Goal: Task Accomplishment & Management: Complete application form

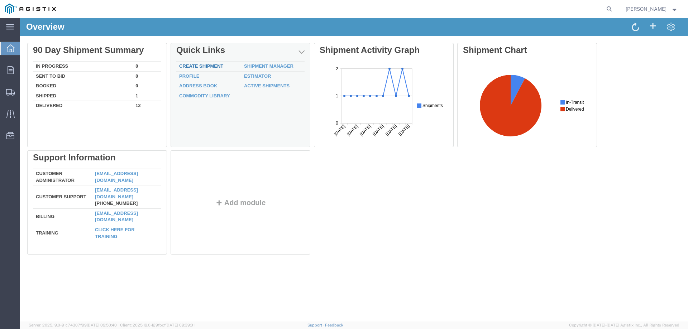
click at [205, 68] on div "Delete 90 Day Shipment Summary In Progress 0 Sent To Bid 0 Booked 0 Shipped 1 D…" at bounding box center [353, 150] width 653 height 215
click at [215, 66] on div "Delete 90 Day Shipment Summary In Progress 0 Sent To Bid 0 Booked 0 Shipped 1 D…" at bounding box center [353, 150] width 653 height 215
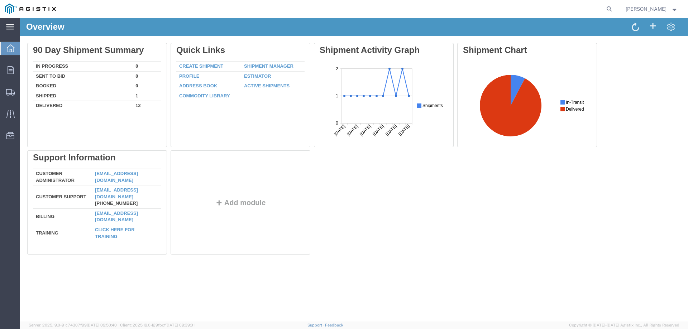
click at [9, 30] on svg-icon at bounding box center [10, 26] width 8 height 7
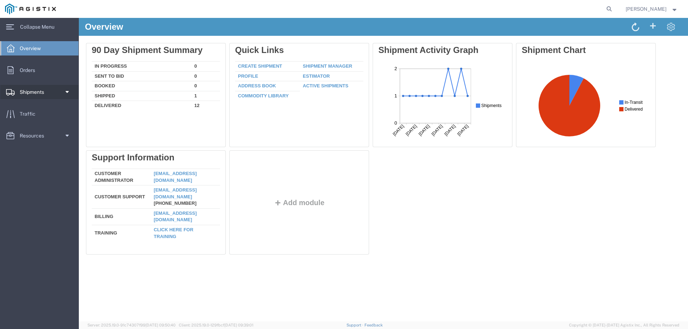
click at [63, 96] on link "Shipments" at bounding box center [39, 92] width 78 height 14
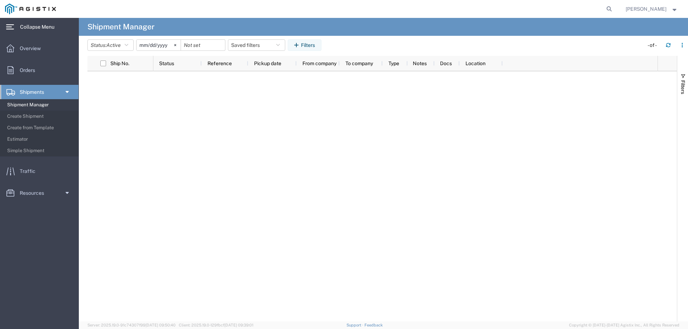
click at [72, 22] on link "main_menu Created with Sketch. Collapse Menu" at bounding box center [39, 27] width 79 height 18
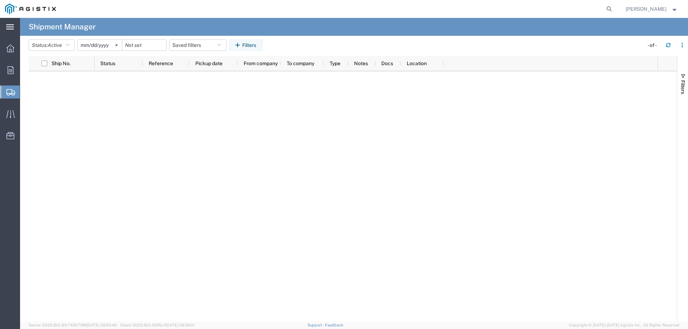
click at [7, 23] on svg-icon at bounding box center [10, 26] width 8 height 7
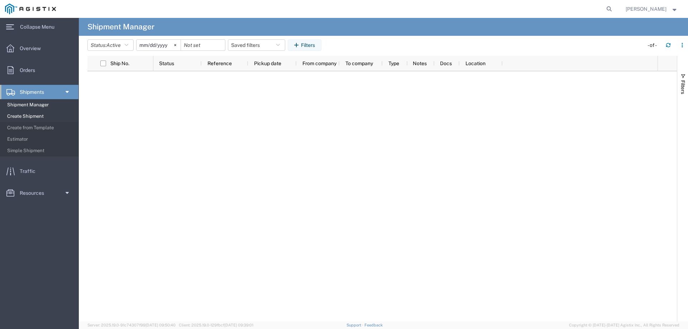
click at [32, 119] on span "Create Shipment" at bounding box center [40, 116] width 66 height 14
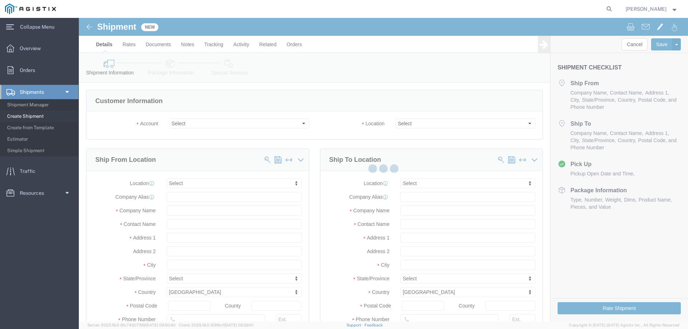
select select
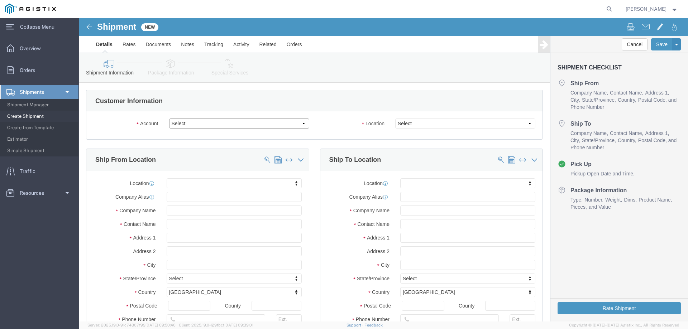
click select "Select America Fujikura Ltd (AFL Global) PG&E"
select select "9596"
click select "Select America Fujikura Ltd (AFL Global) PG&E"
select select "PURCHORD"
select select
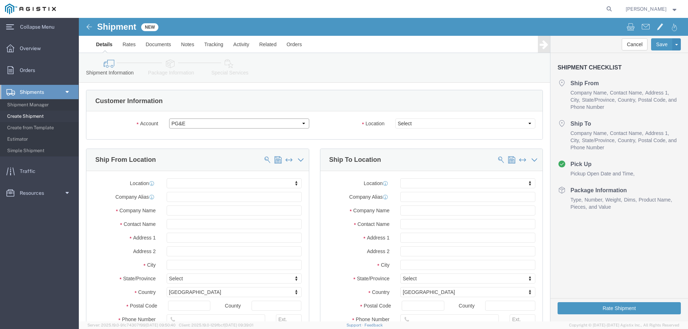
select select
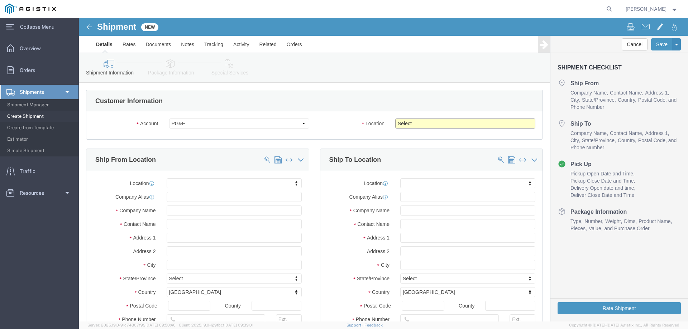
click select "Select All Others [GEOGRAPHIC_DATA] [GEOGRAPHIC_DATA] [GEOGRAPHIC_DATA] [GEOGRA…"
select select "19745"
click select "Select All Others [GEOGRAPHIC_DATA] [GEOGRAPHIC_DATA] [GEOGRAPHIC_DATA] [GEOGRA…"
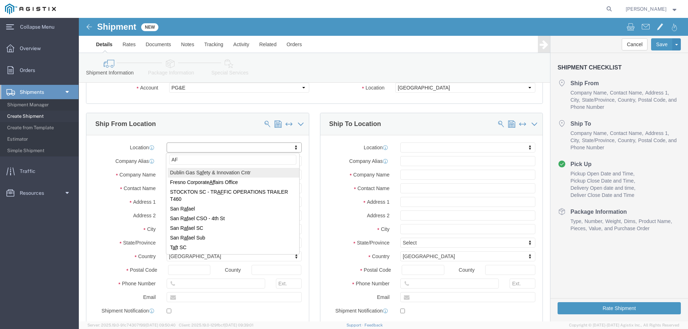
type input "A"
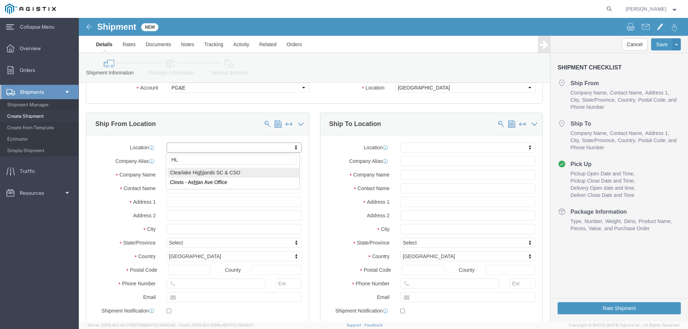
type input "H"
type input "AFL"
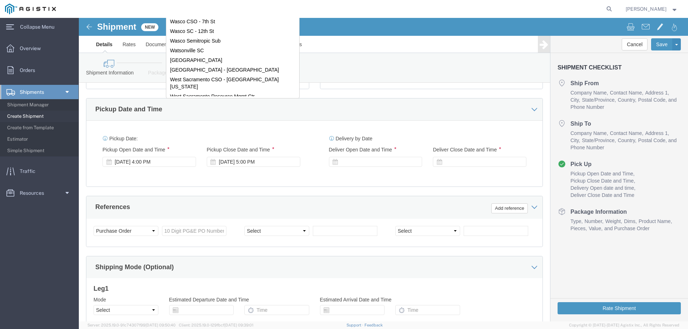
scroll to position [26, 0]
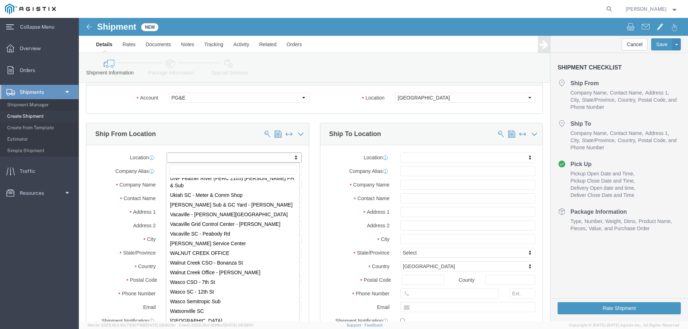
click body "Shipment New Details Rates Documents Notes Tracking Activity Related Orders Can…"
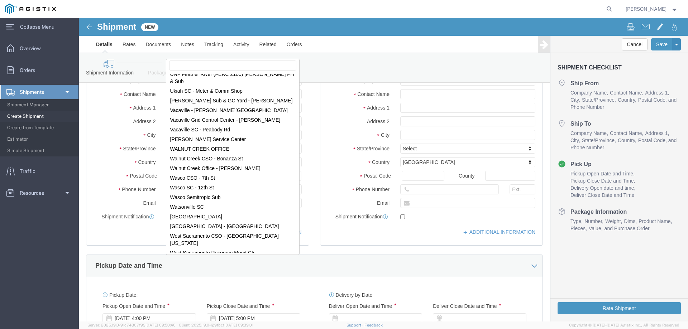
scroll to position [133, 0]
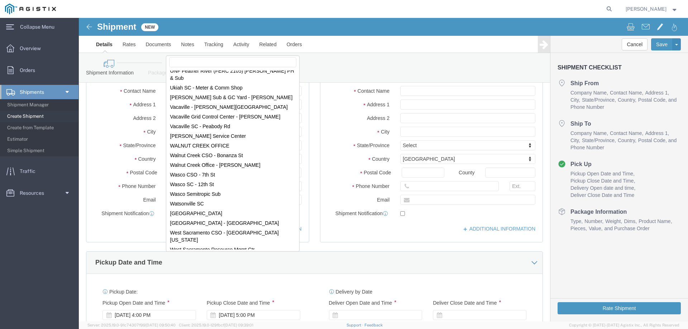
select select "22183"
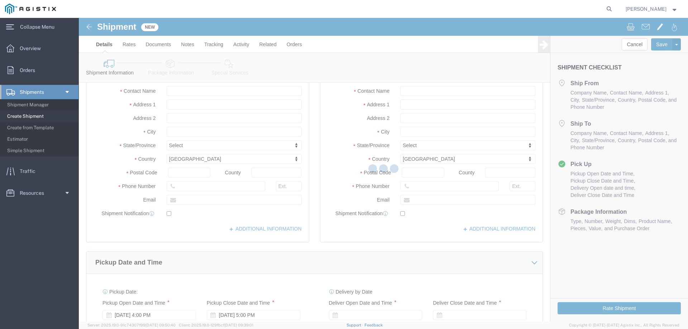
type input "[STREET_ADDRESS]"
type input "DBA AFL Telecommunications LLC"
type input "29334"
type input "1079073"
type input "America Fujikura Ltd (AFL Global)"
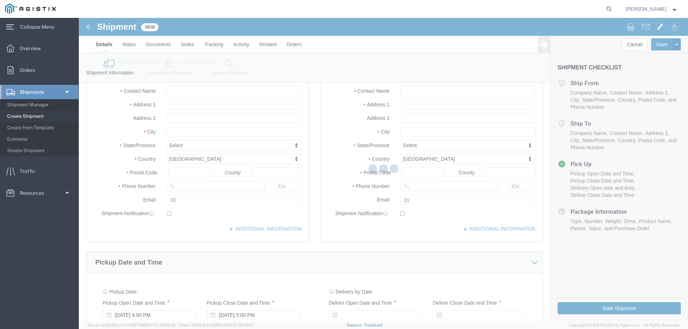
type input "[PERSON_NAME]"
select select "SC"
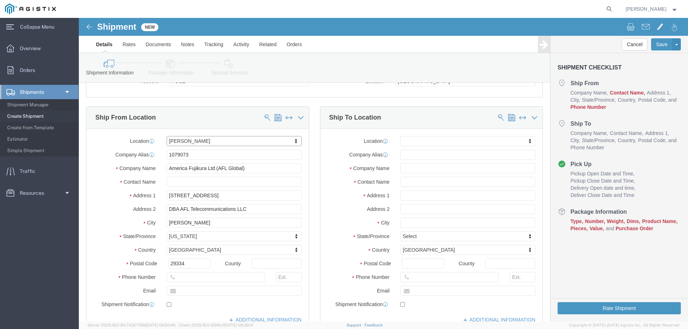
scroll to position [26, 0]
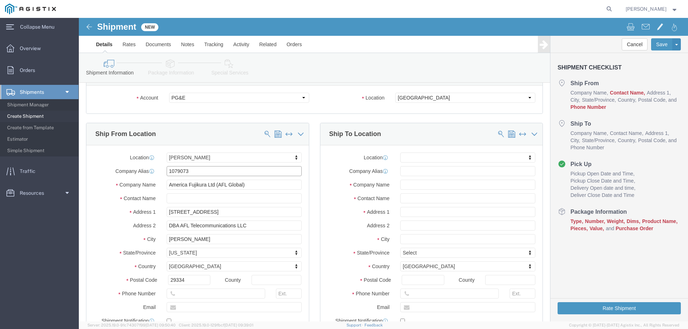
drag, startPoint x: 122, startPoint y: 154, endPoint x: 62, endPoint y: 152, distance: 60.2
click div "Company Alias 1079073"
drag, startPoint x: 146, startPoint y: 193, endPoint x: 59, endPoint y: 197, distance: 87.4
click div "Address [STREET_ADDRESS]"
type input "[STREET_ADDRESS]"
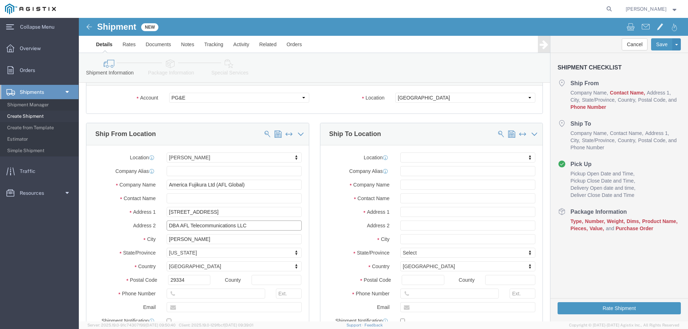
select select
drag, startPoint x: 100, startPoint y: 208, endPoint x: 74, endPoint y: 212, distance: 25.4
click div "Address 2 DBA AFL Telecommunications LLC"
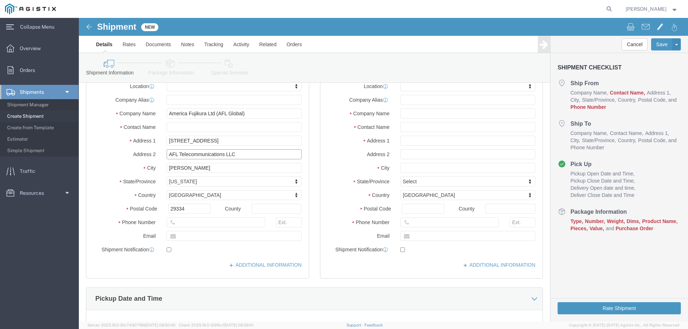
scroll to position [97, 0]
type input "AFL Telecommunications LLC"
click input "text"
type input "8644335364"
click input "text"
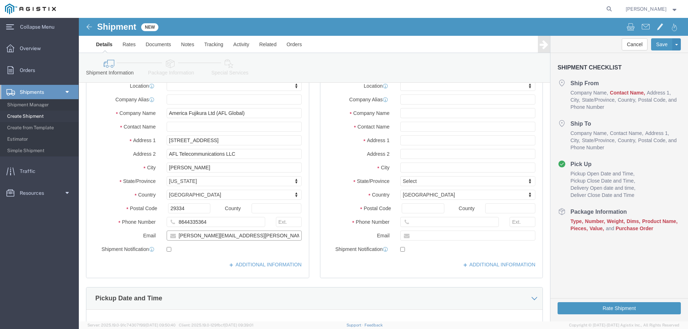
type input "[PERSON_NAME][EMAIL_ADDRESS][PERSON_NAME][DOMAIN_NAME]"
click input "checkbox"
checkbox input "true"
click label "Shipment Notification"
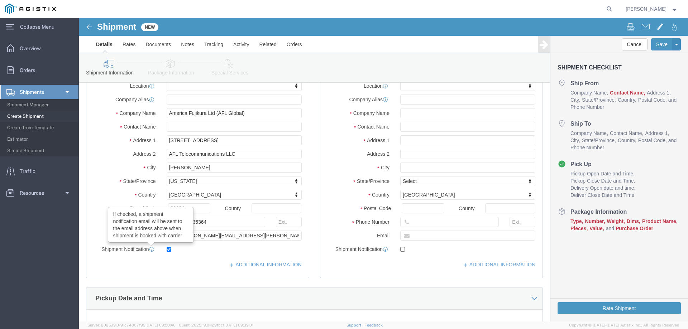
click icon
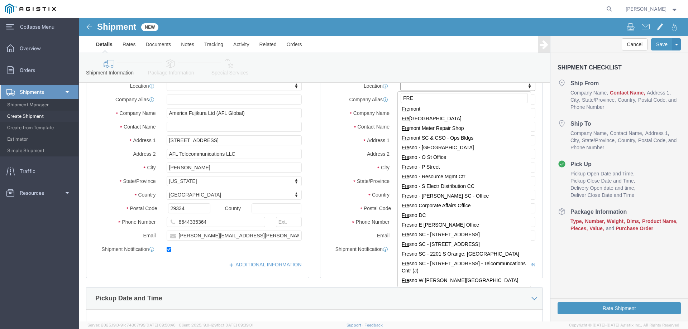
scroll to position [0, 0]
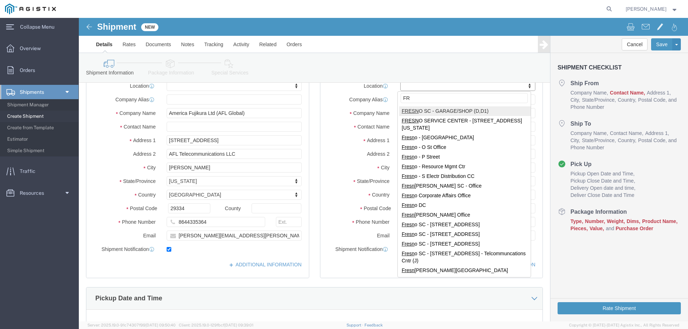
type input "F"
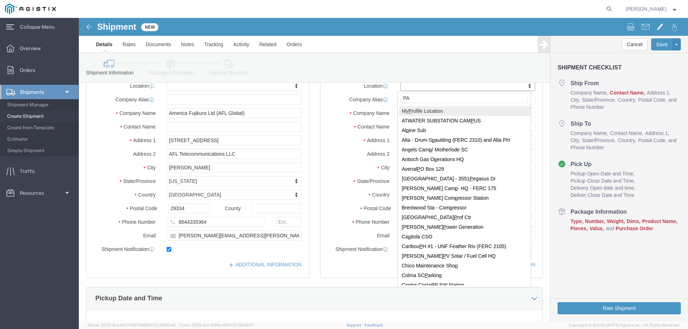
type input "PAC"
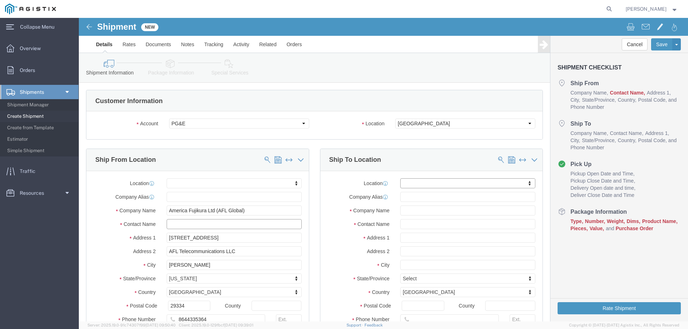
click input "text"
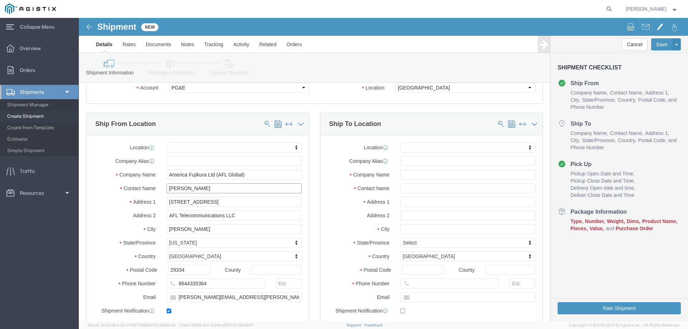
type input "[PERSON_NAME]"
click input "text"
type input "FRESNO MATERIALS RECEIVING"
type input "FRESNO RECEIVING"
type input "[STREET_ADDRESS]"
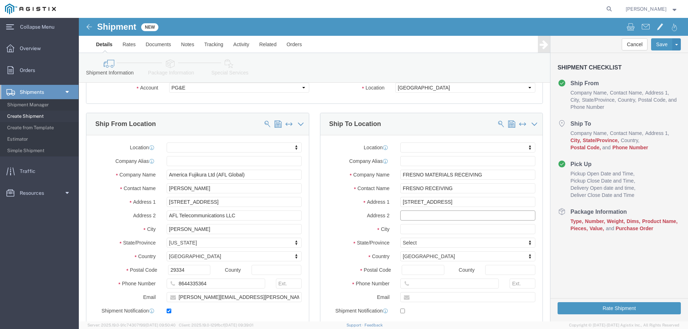
select select
type input "FRE"
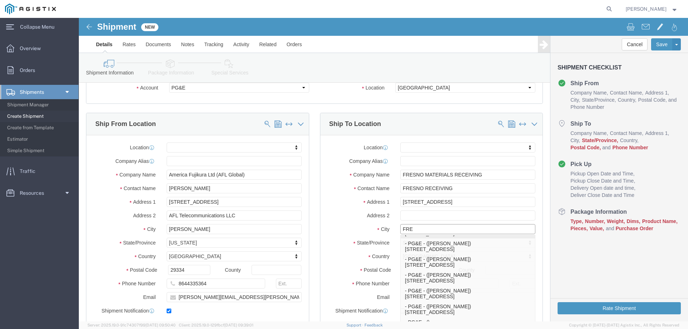
scroll to position [107, 0]
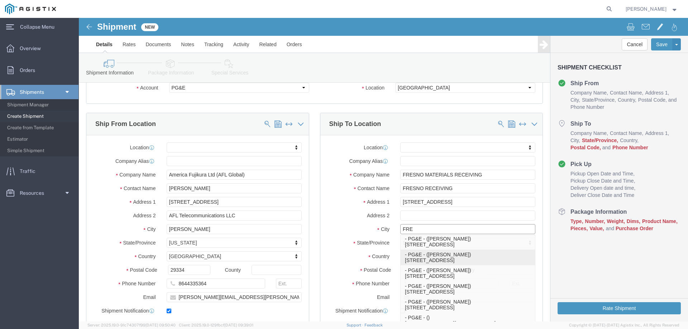
click p "- PG&E - ([PERSON_NAME]) [STREET_ADDRESS]"
select select
type input "2221 S Orange"
type input "93725"
type input "PG&E"
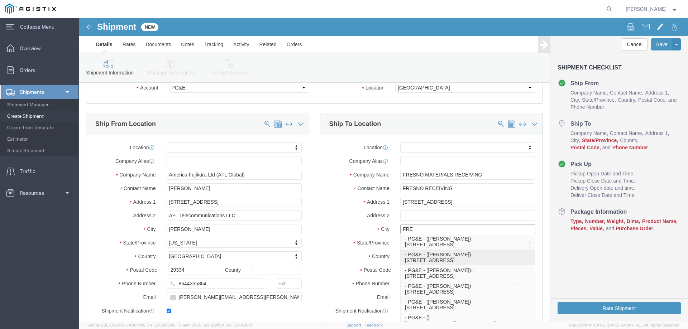
type input "[PERSON_NAME]"
type input "[GEOGRAPHIC_DATA]"
select select "CA"
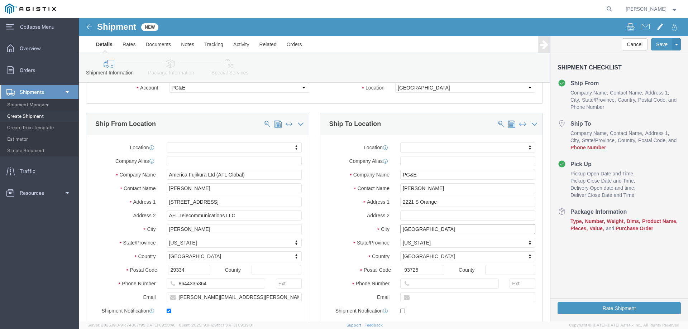
type input "[GEOGRAPHIC_DATA]"
select select
drag, startPoint x: 373, startPoint y: 174, endPoint x: 312, endPoint y: 177, distance: 61.3
click div "Location My Profile Location (OBSOLETE) [PERSON_NAME] SC - GC TRAILER (OBSOLETE…"
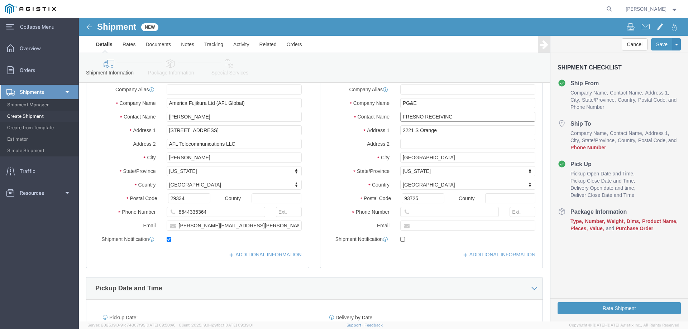
type input "FRESNO RECEIVING"
click input "2221 S Orange"
type input "[STREET_ADDRESS]"
select select
click input "text"
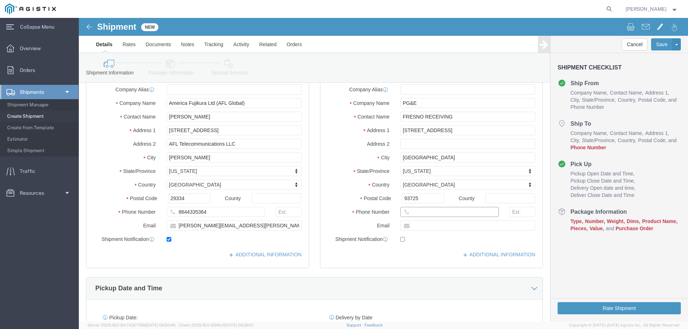
click input "text"
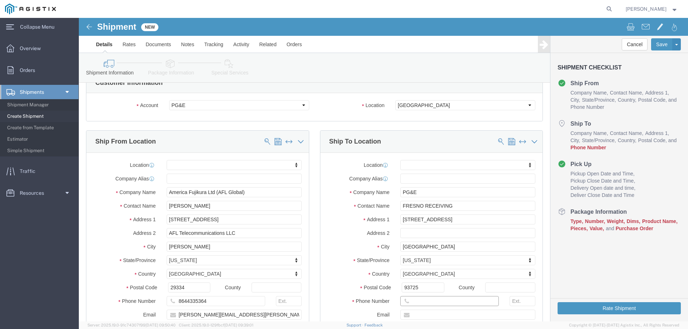
scroll to position [36, 0]
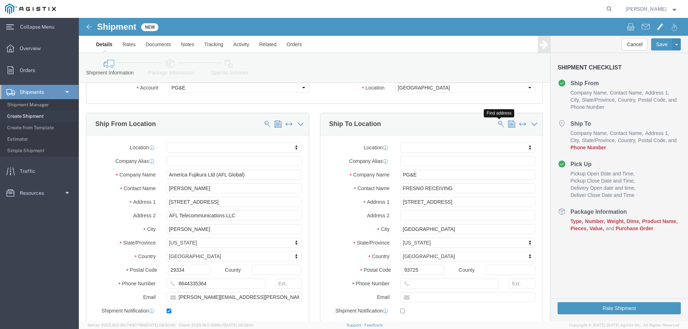
click span
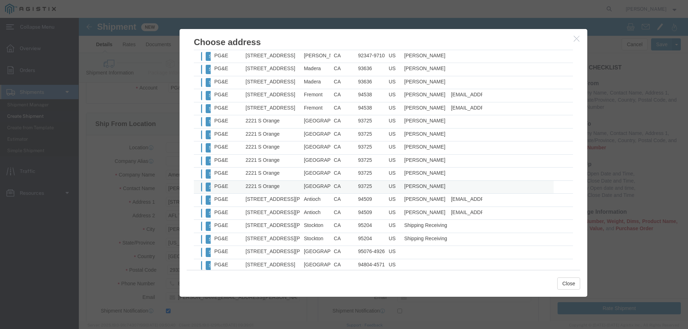
scroll to position [524, 0]
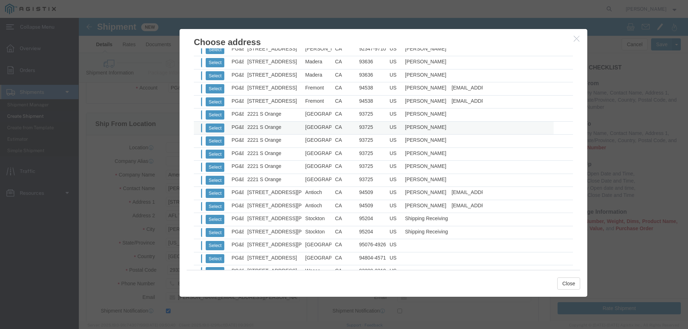
drag, startPoint x: 130, startPoint y: 106, endPoint x: 145, endPoint y: 114, distance: 16.7
click div "From To Company Name Street City State Zip Country Contact Email DPL Status Las…"
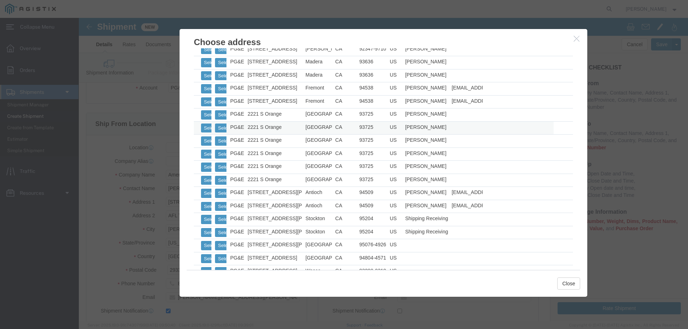
drag, startPoint x: 121, startPoint y: 114, endPoint x: 130, endPoint y: 116, distance: 9.4
click div "From To Company Name Street City State Zip Country Contact Email DPL Status Las…"
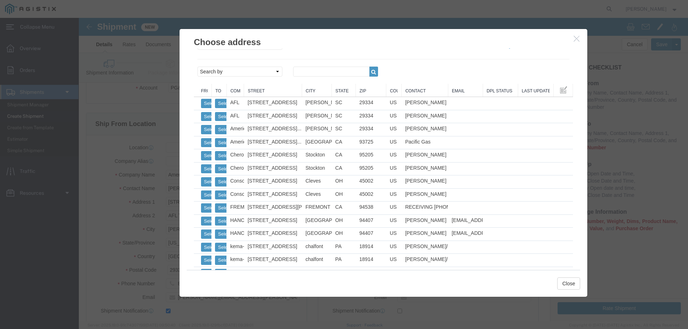
scroll to position [0, 0]
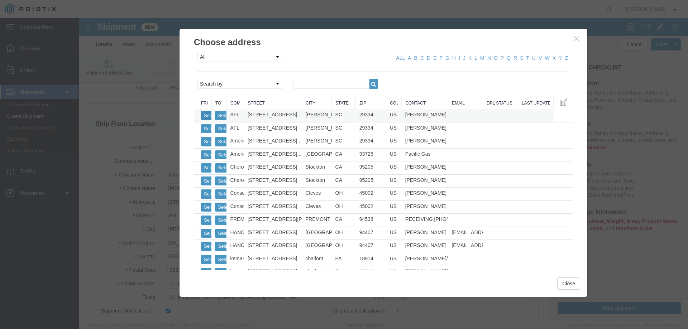
click button "Select"
select select
type input "[STREET_ADDRESS]"
select select "SC"
type input "[PHONE_NUMBER]"
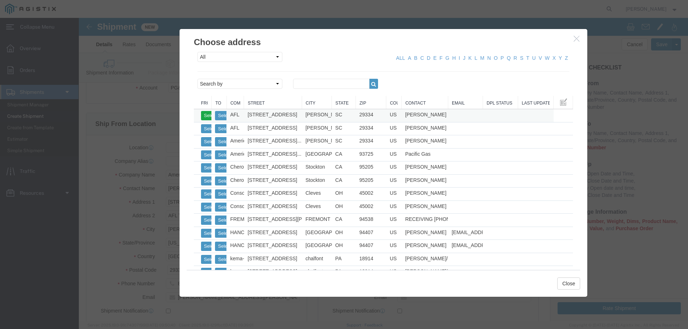
checkbox input "false"
type input "AFL"
type input "[PERSON_NAME]"
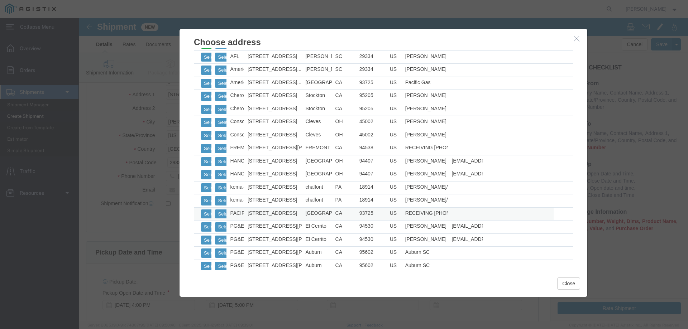
scroll to position [143, 0]
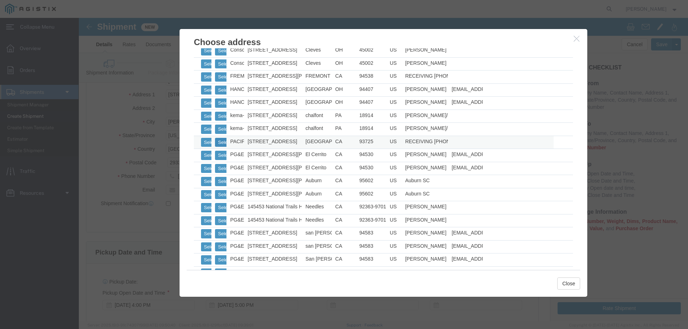
click button "Select"
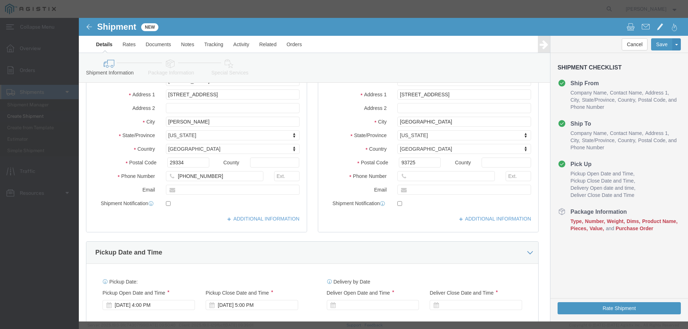
select select
type input "[STREET_ADDRESS]"
select select "CA"
type input "[PHONE_NUMBER]"
type input "PACIFIC GAS & ELECTRIC DIP"
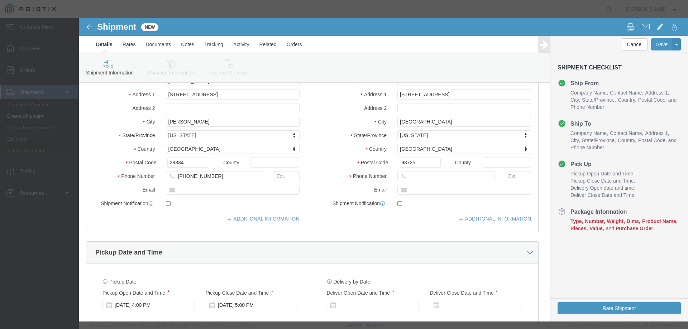
type input "RECEIVING [PHONE_NUMBER]"
type input "[GEOGRAPHIC_DATA]"
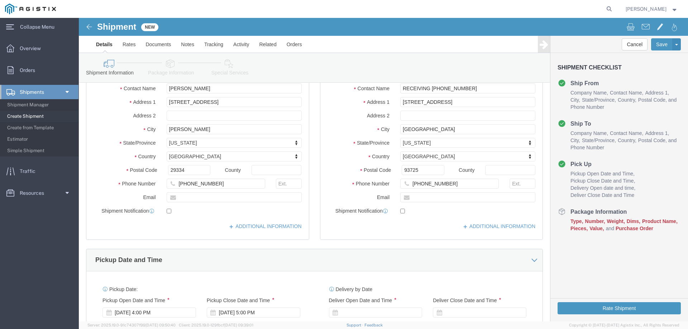
scroll to position [215, 0]
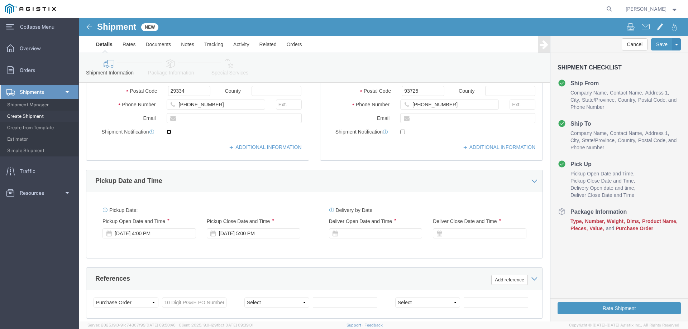
click input "checkbox"
checkbox input "true"
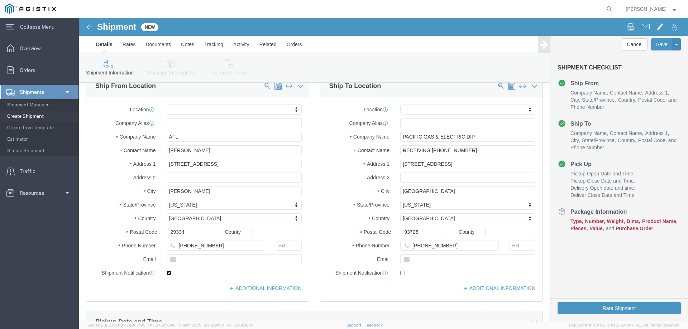
scroll to position [72, 0]
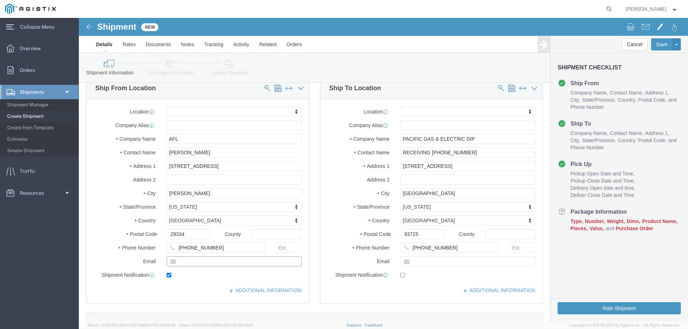
click input "text"
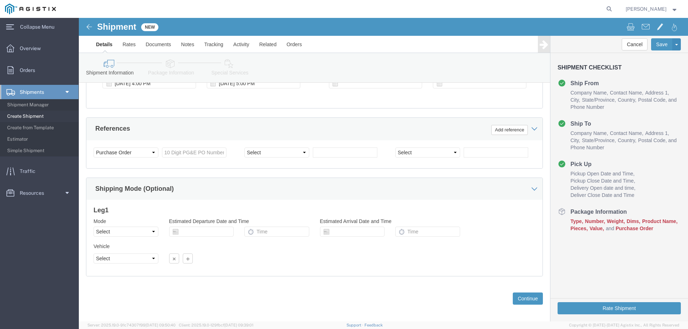
scroll to position [334, 0]
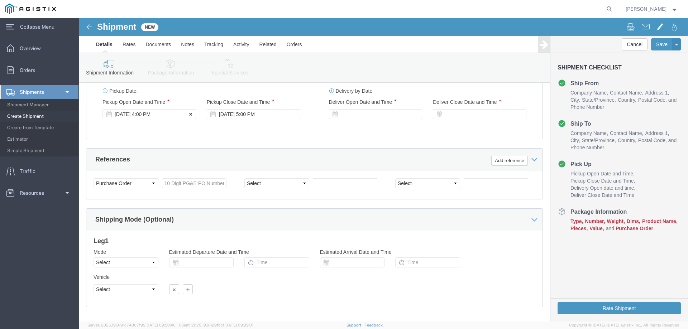
type input "[PERSON_NAME][EMAIL_ADDRESS][PERSON_NAME][DOMAIN_NAME]"
click icon
click div "[DATE] 4:00 PM"
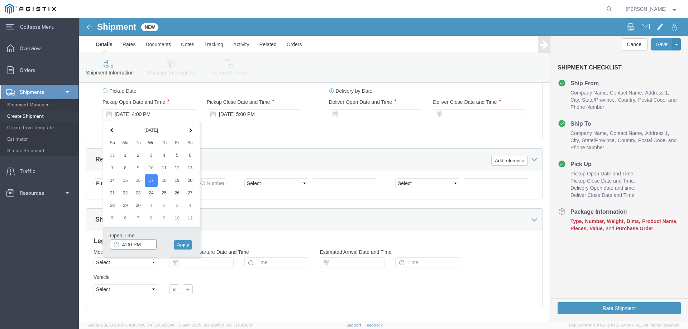
click input "4:00 PM"
click input "8:00 PM"
type input "8:00 AM"
click button "Apply"
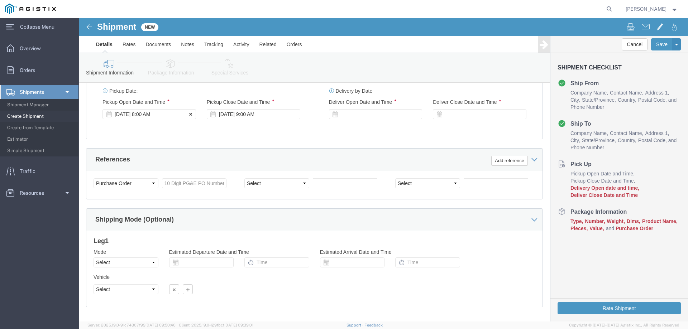
click div "[DATE] 8:00 AM"
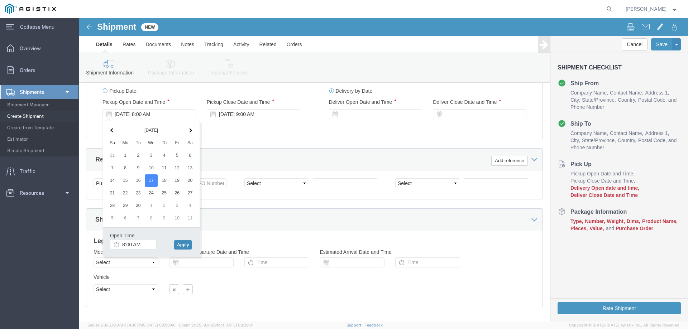
click button "Apply"
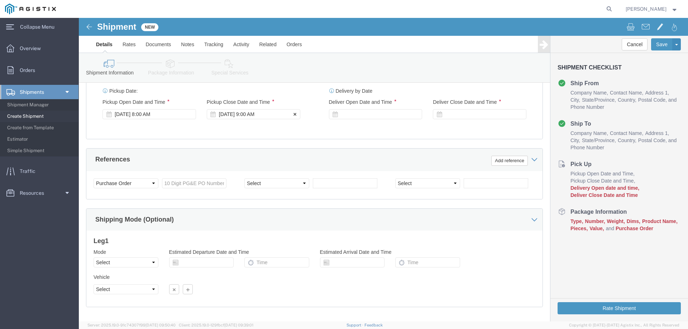
click div "[DATE] 9:00 AM"
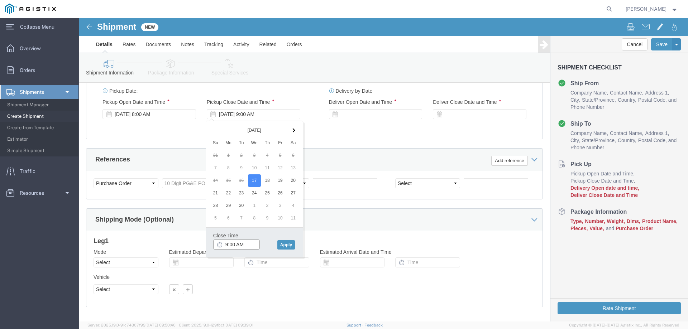
click input "9:00 AM"
click input "4:00 AM"
type input "4:00 PM"
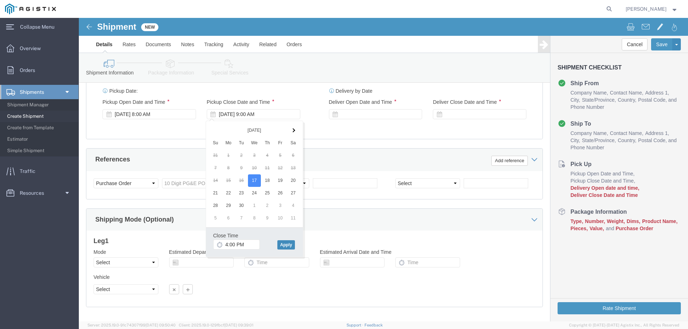
click button "Apply"
click div
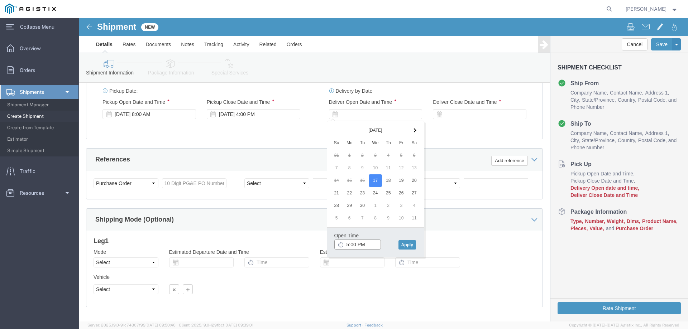
click input "5:00 PM"
click input "9:00 PM"
type input "9:00 AM"
click button "Apply"
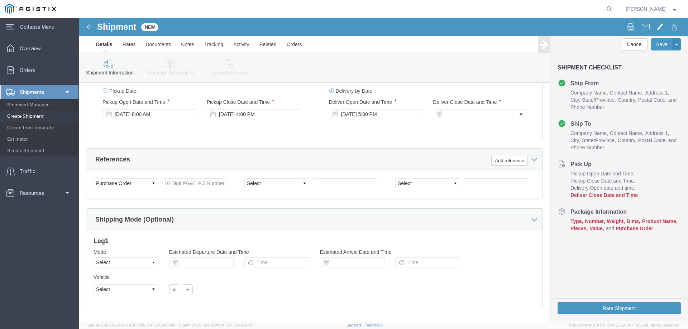
click div
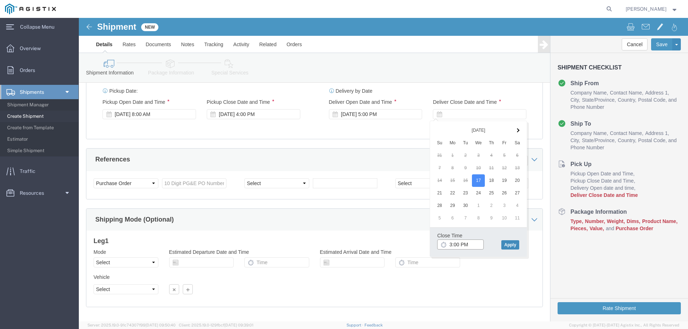
type input "3:00 PM"
click button "Apply"
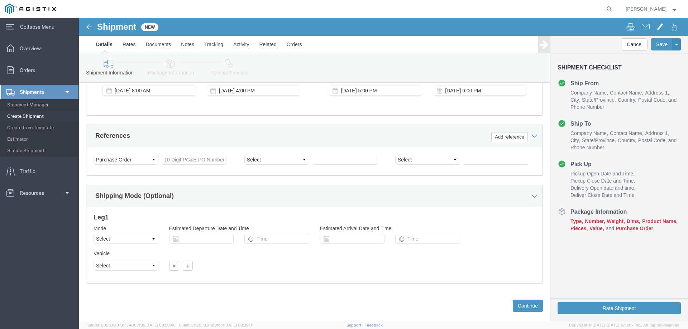
scroll to position [370, 0]
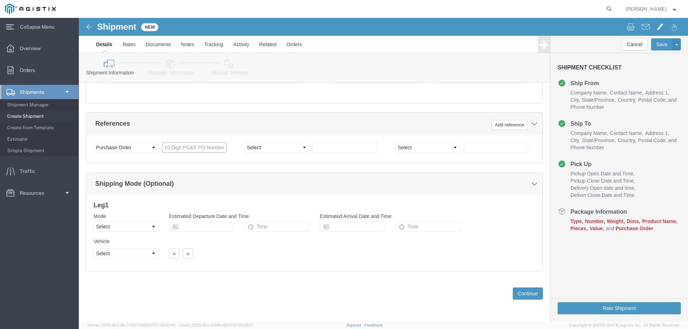
click input "text"
type input "3501386130"
click select "Select Account Type Activity ID Airline Appointment Number ASN Batch Request # …"
click span "0"
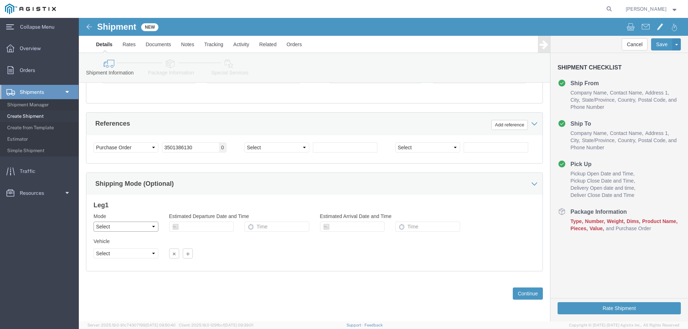
click select "Select Air Less than Truckload Multi-Leg Ocean Freight Rail Small Parcel Truckl…"
click h3 "Leg 1"
click button "Continue"
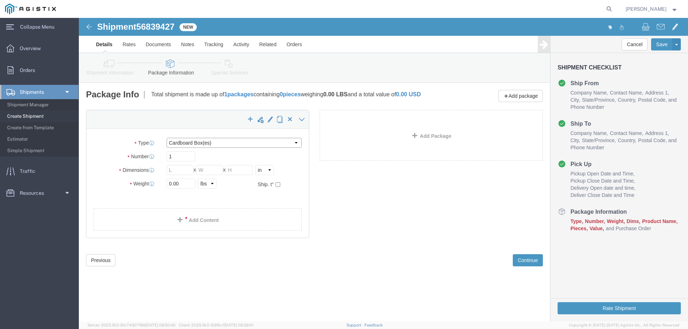
drag, startPoint x: 219, startPoint y: 128, endPoint x: 206, endPoint y: 131, distance: 13.9
click select "Select Bulk Bundle(s) Cardboard Box(es) Carton(s) Crate(s) Drum(s) (Fiberboard)…"
select select "PSNS"
click select "Select Bulk Bundle(s) Cardboard Box(es) Carton(s) Crate(s) Drum(s) (Fiberboard)…"
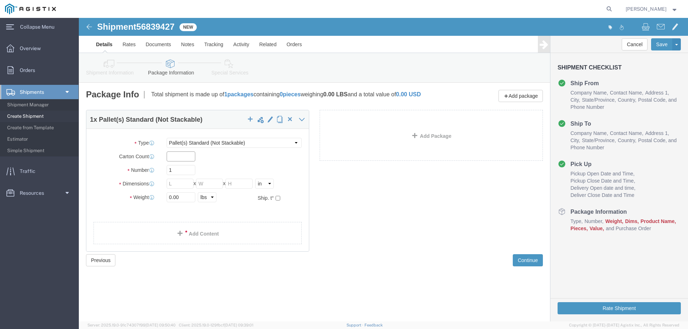
click input "text"
type input "8"
drag, startPoint x: 105, startPoint y: 144, endPoint x: 71, endPoint y: 148, distance: 33.5
click div "Carton Count 8"
click input "1"
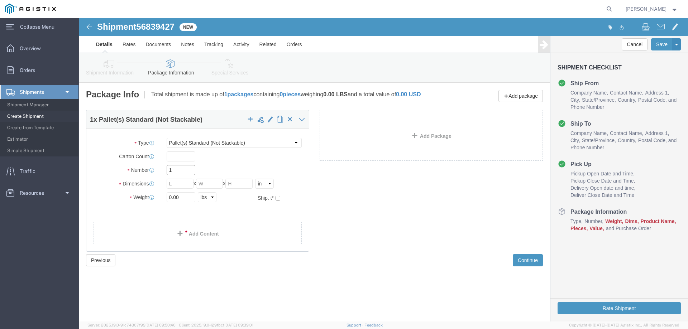
drag, startPoint x: 93, startPoint y: 157, endPoint x: 82, endPoint y: 158, distance: 11.2
click div "1"
type input "8"
click input "text"
type input "48"
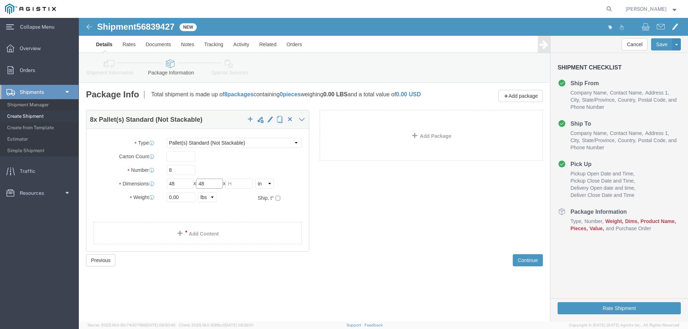
type input "48"
type input "54"
click input "0.00"
drag, startPoint x: 101, startPoint y: 186, endPoint x: 88, endPoint y: 155, distance: 33.5
click div "Package Type Select Bulk Bundle(s) Cardboard Box(es) Carton(s) Crate(s) Drum(s)…"
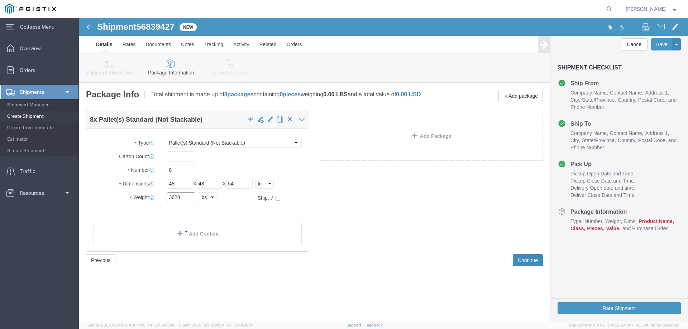
type input "3628"
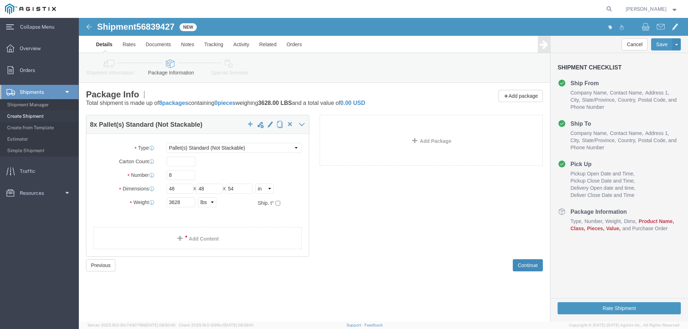
click button "Continue"
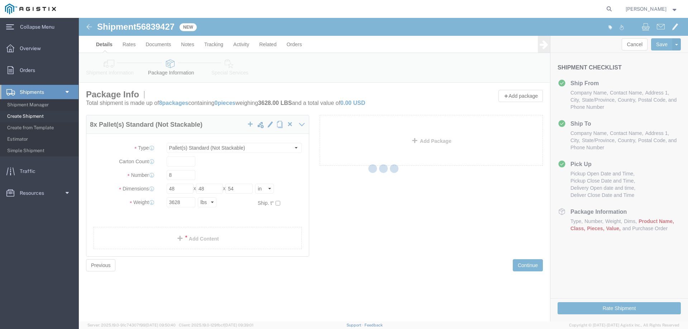
select select
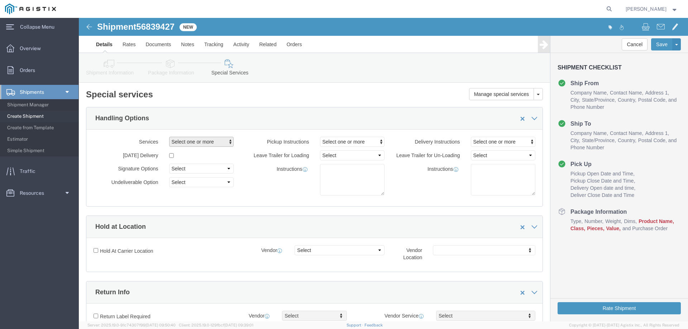
click span "Select one or more"
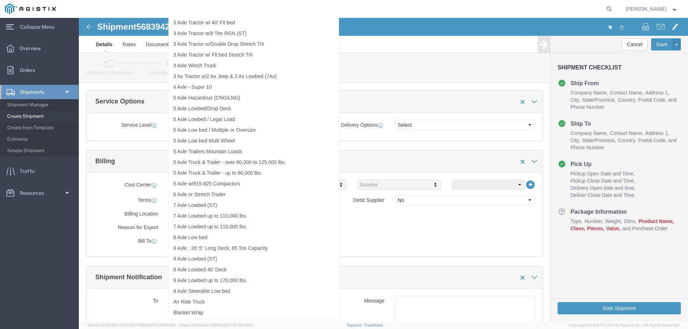
click div "Shipment Information Package Information Special Services"
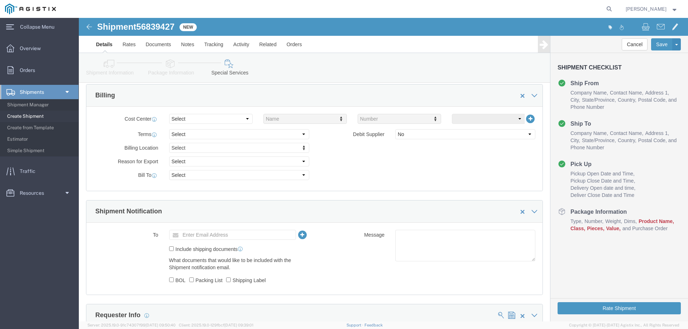
scroll to position [322, 0]
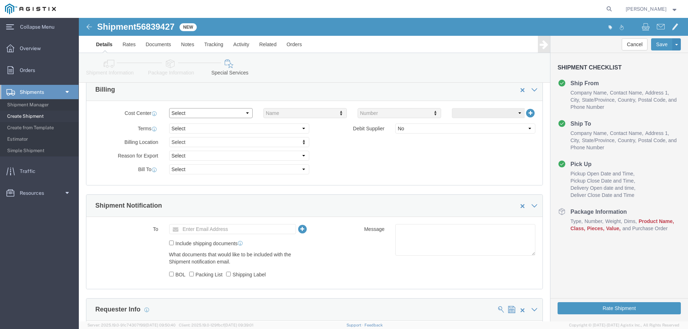
click select "Select Buyer Cost Center Department Operations Number Order Number Sales Person"
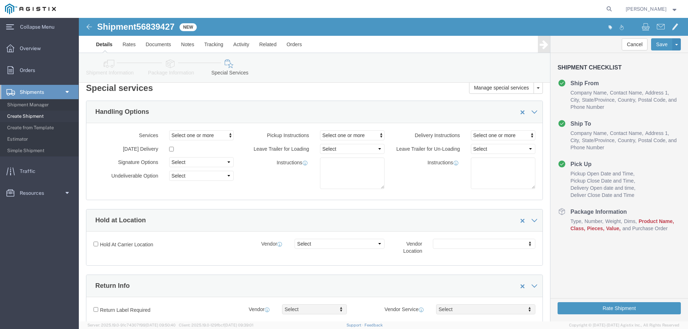
scroll to position [0, 0]
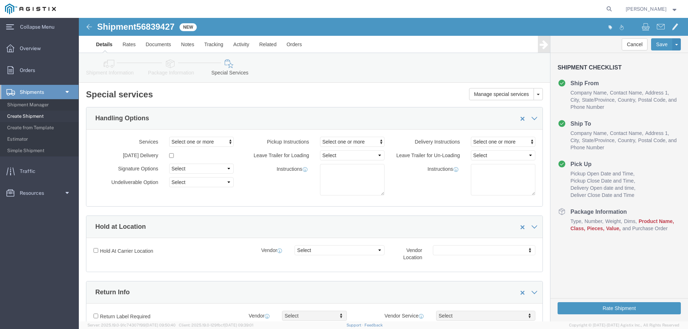
click icon
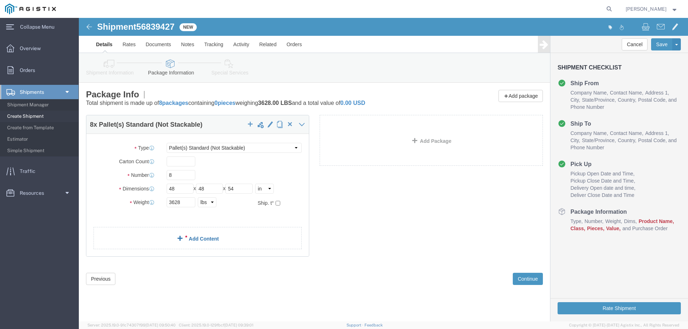
click link "Add Content"
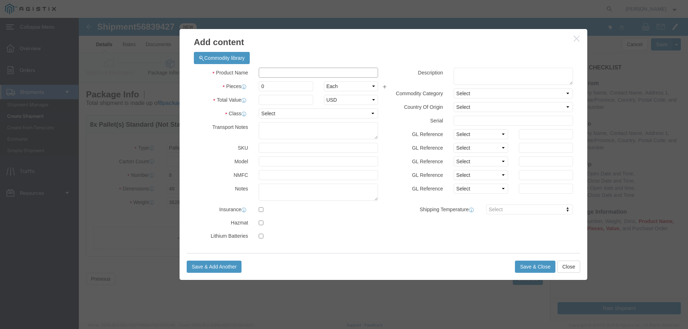
click input "text"
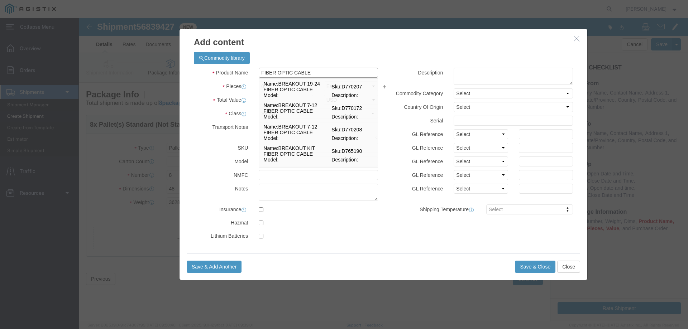
type input "FIBER OPTIC CABLE"
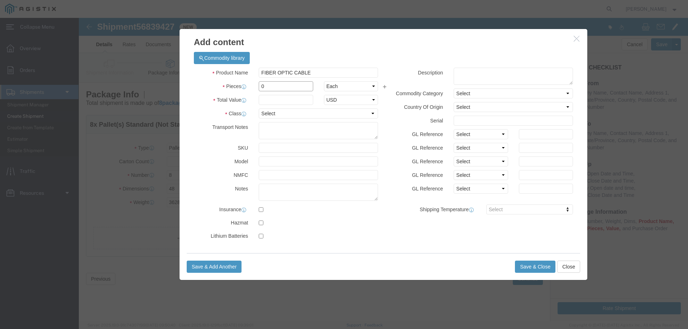
click input "0"
type input "8"
click input "text"
type input "28094.73"
click button "Save & Close"
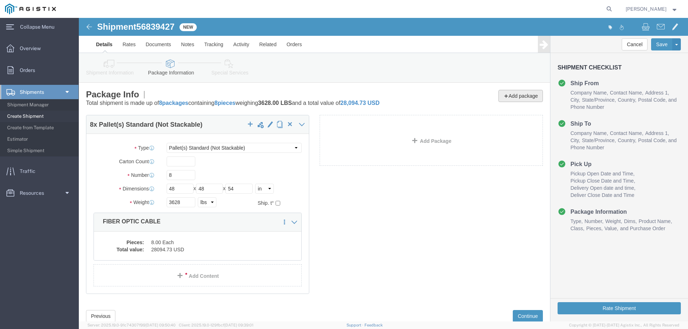
click button "Add package"
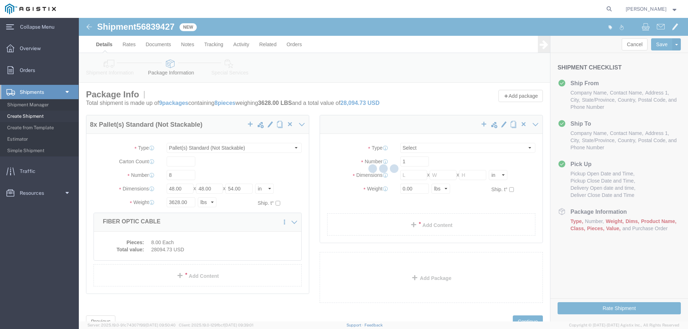
select select "PSNS"
select select "CBOX"
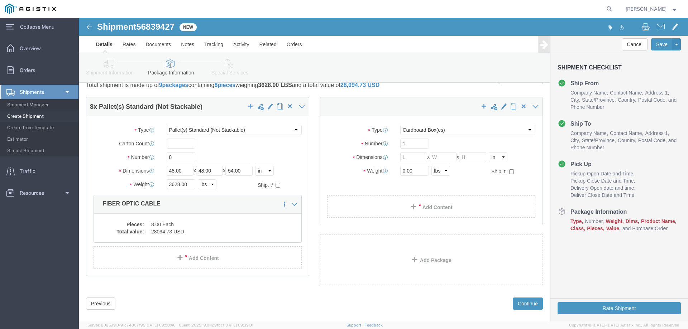
scroll to position [28, 0]
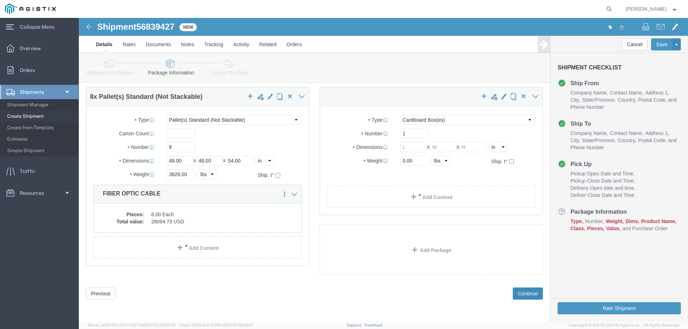
drag, startPoint x: 441, startPoint y: 276, endPoint x: 444, endPoint y: 193, distance: 83.8
click div "Please fix the following errors Customer Information Account Select America Fuj…"
click span "button"
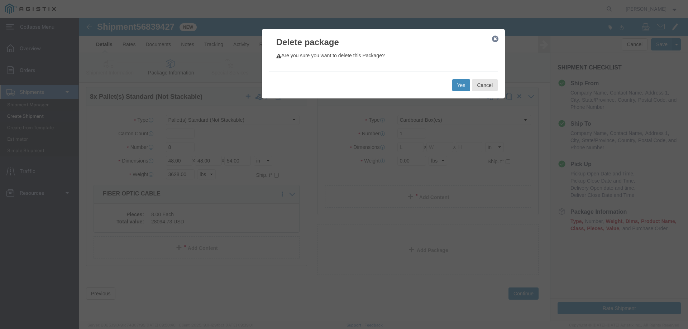
click button "Yes"
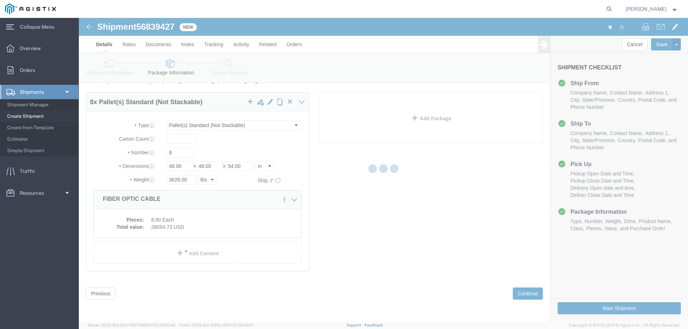
scroll to position [0, 0]
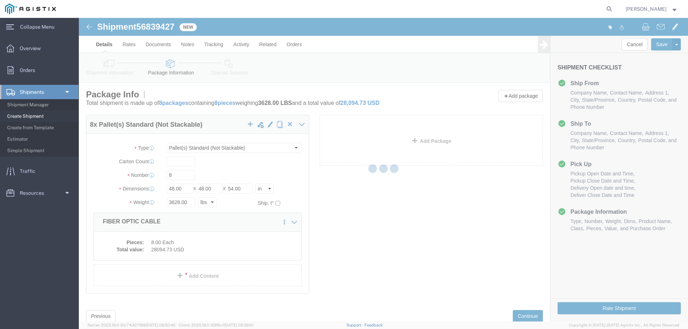
select select "PSNS"
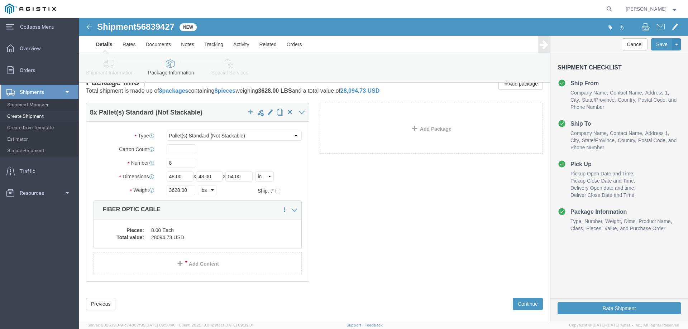
scroll to position [23, 0]
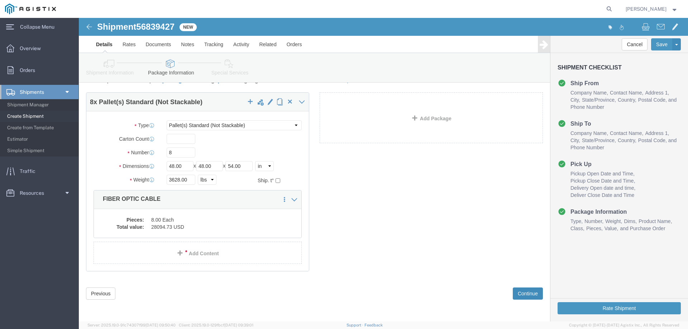
click button "Continue"
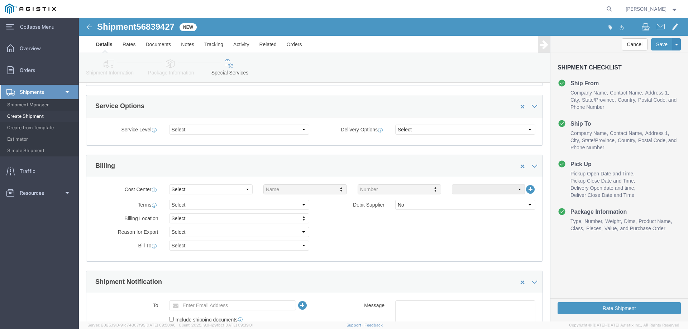
scroll to position [309, 0]
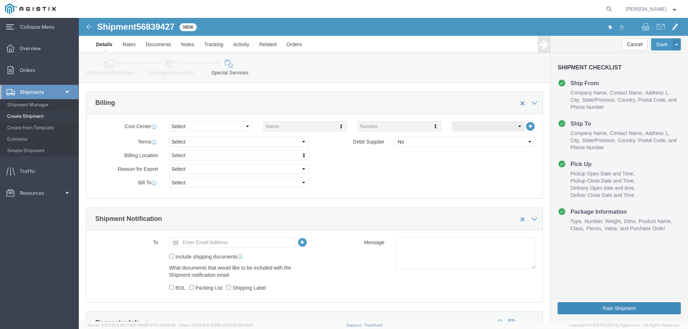
click button "Rate Shipment"
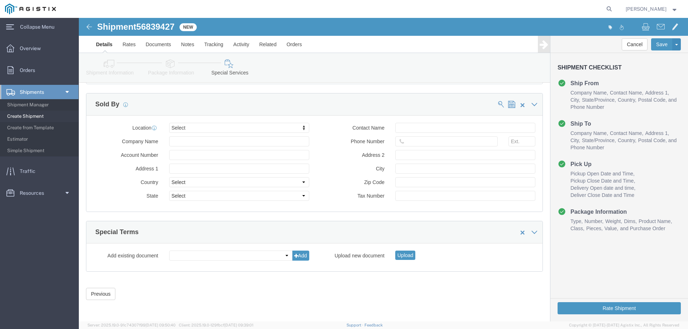
scroll to position [699, 0]
click button "Rate Shipment"
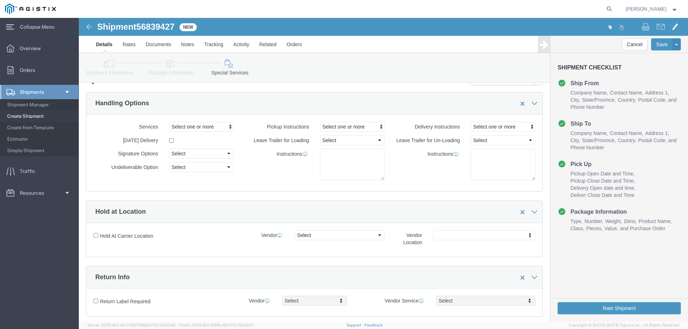
scroll to position [0, 0]
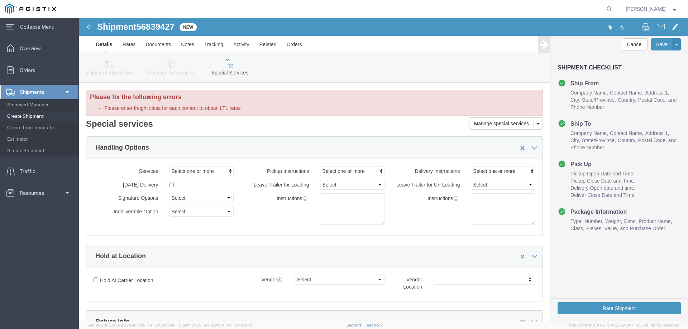
click link "Package Information"
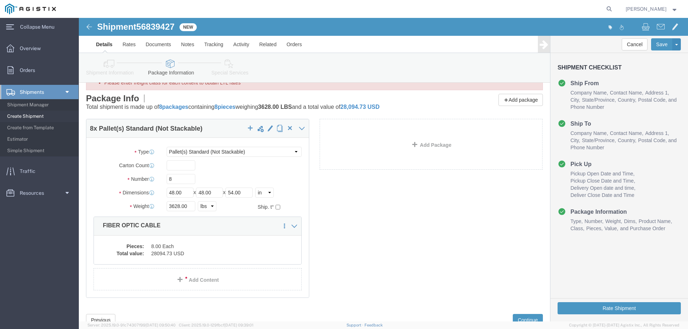
scroll to position [52, 0]
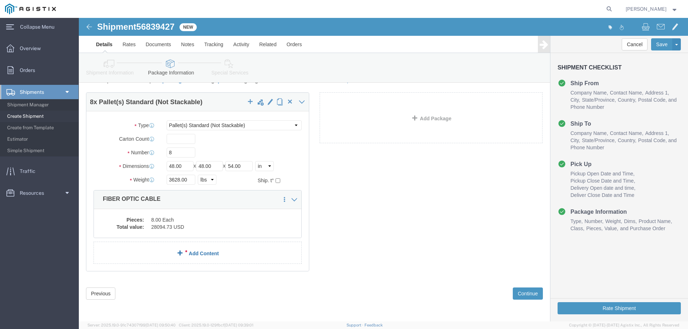
click link "Add Content"
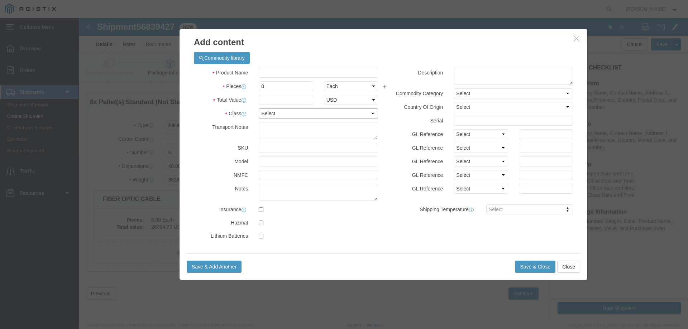
click select "Select 50 55 60 65 70 85 92.5 100 125 175 250 300 400"
select select "70"
click select "Select 50 55 60 65 70 85 92.5 100 125 175 250 300 400"
click button "Save & Close"
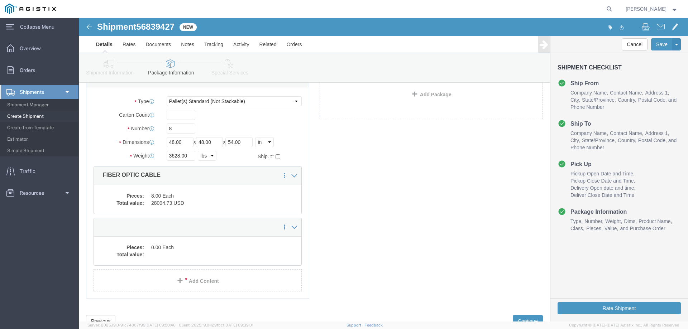
scroll to position [104, 0]
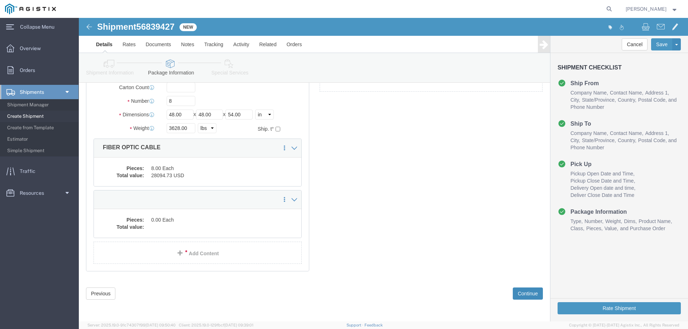
click button "Continue"
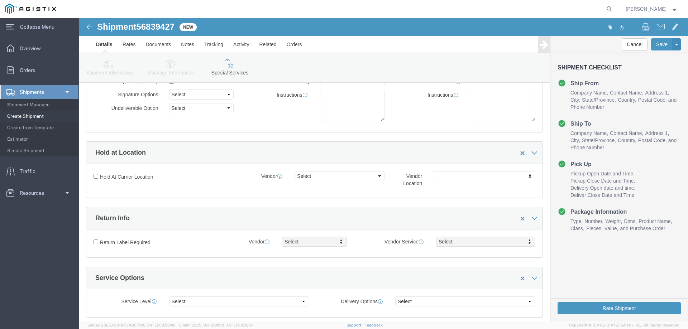
scroll to position [699, 0]
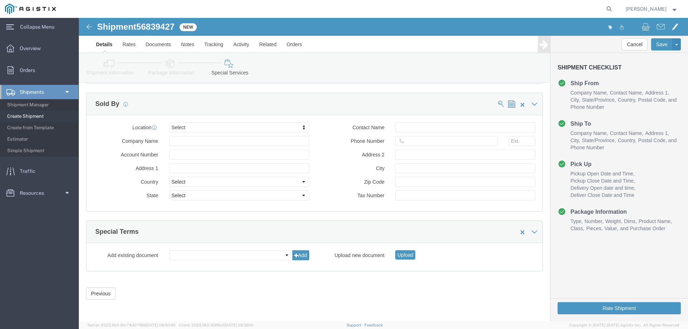
click icon
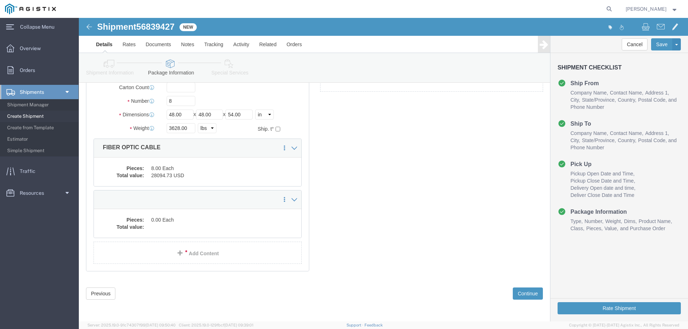
scroll to position [104, 0]
click link "Delete this content"
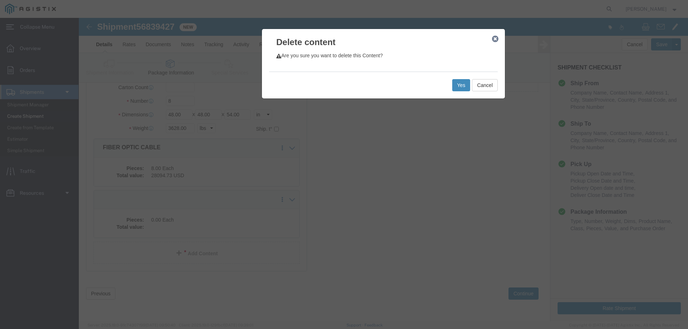
click button "Yes"
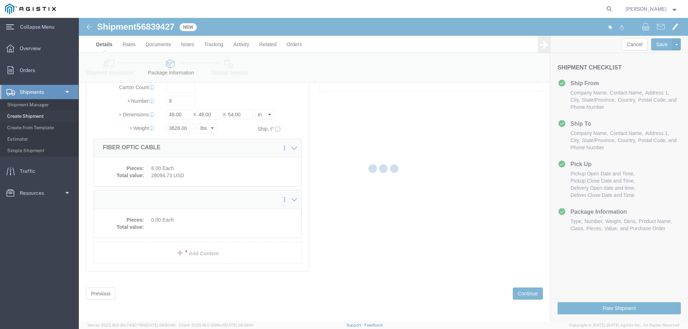
scroll to position [11, 0]
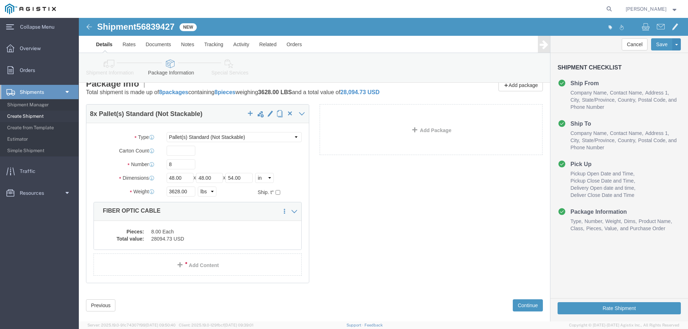
select select "PSNS"
click icon
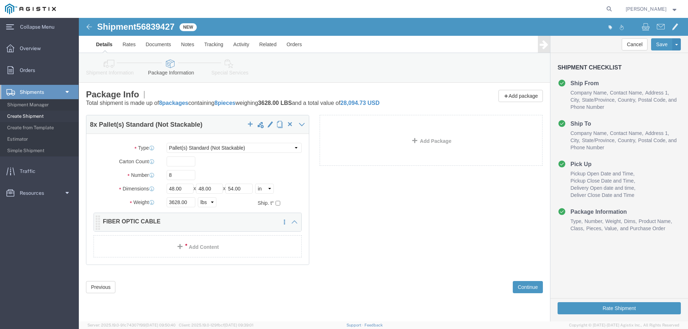
scroll to position [0, 0]
click div "8 x Pallet(s) Standard (Not Stackable) Package Type Select Bulk Bundle(s) Cardb…"
click p "FIBER OPTIC CABLE"
click icon
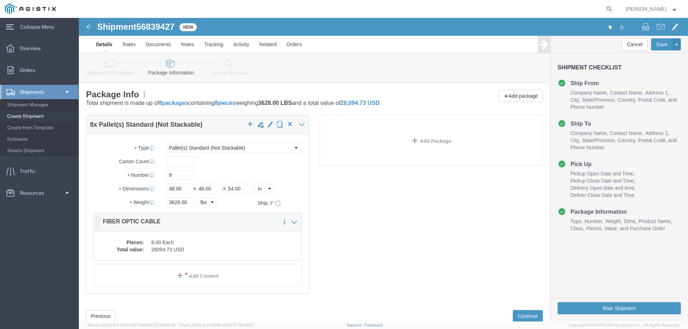
click div "8 x Pallet(s) Standard (Not Stackable) Package Type Select Bulk Bundle(s) Cardb…"
click icon
click link "Delete this content"
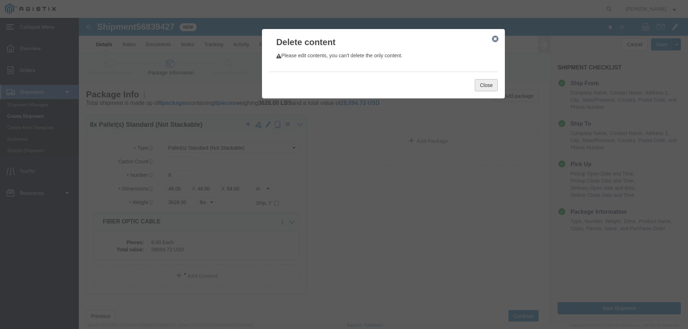
click button "Close"
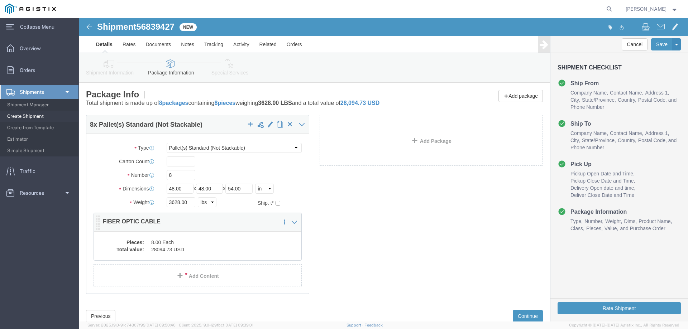
click dd "8.00 Each"
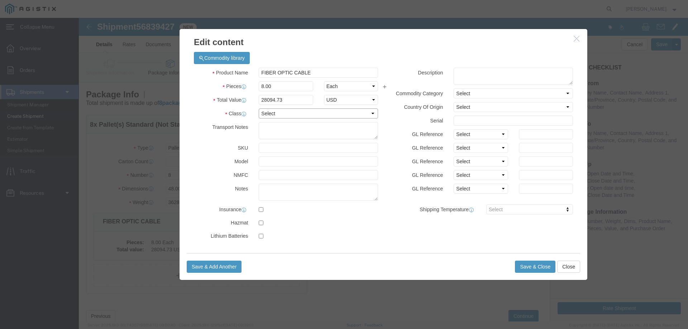
click select "Select 50 55 60 65 70 85 92.5 100 125 175 250 300 400"
select select "70"
click select "Select 50 55 60 65 70 85 92.5 100 125 175 250 300 400"
click button "Save & Close"
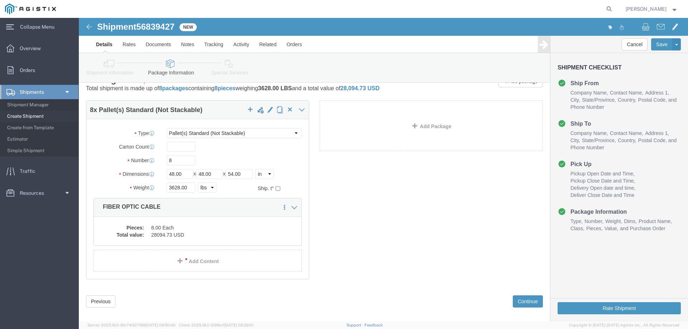
scroll to position [23, 0]
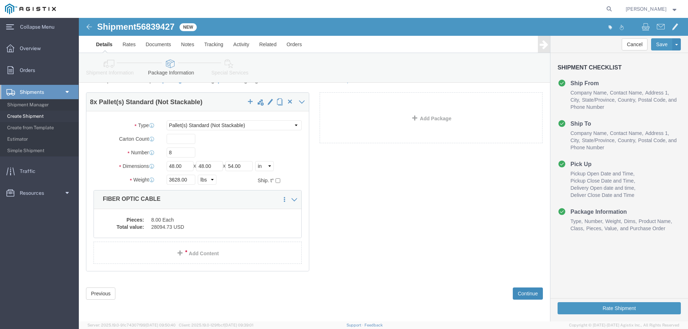
click button "Continue"
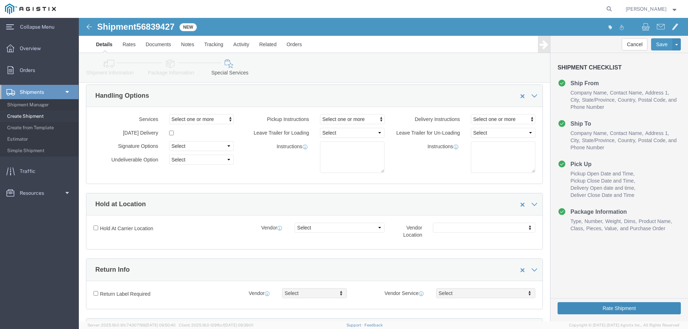
click button "Rate Shipment"
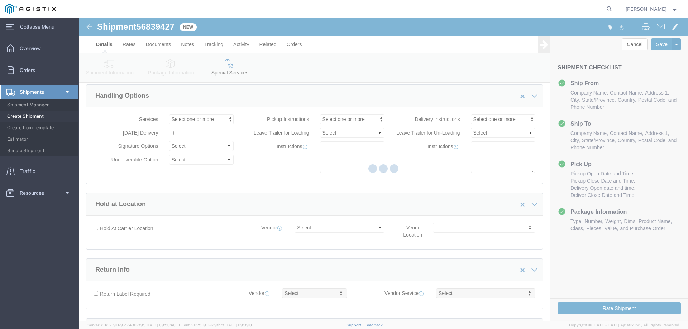
scroll to position [0, 0]
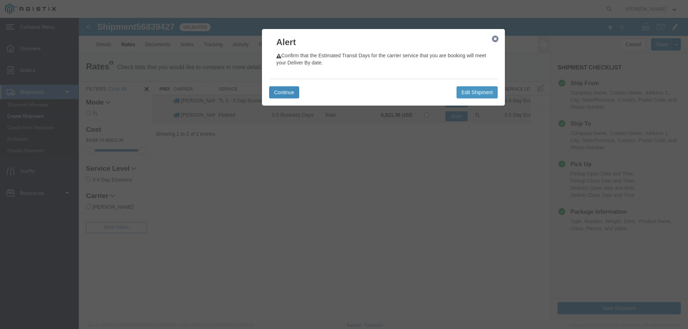
click at [283, 93] on button "Continue" at bounding box center [284, 92] width 30 height 12
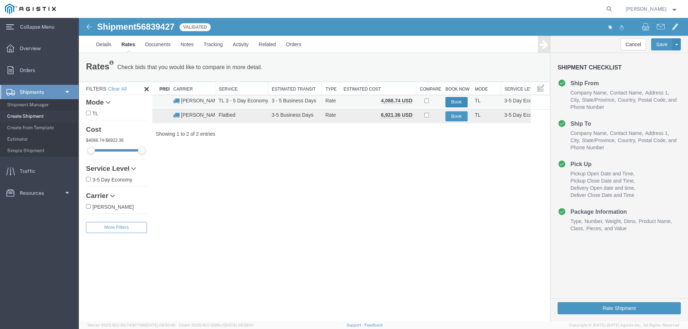
click at [450, 101] on button "Book" at bounding box center [456, 102] width 22 height 10
